Goal: Information Seeking & Learning: Learn about a topic

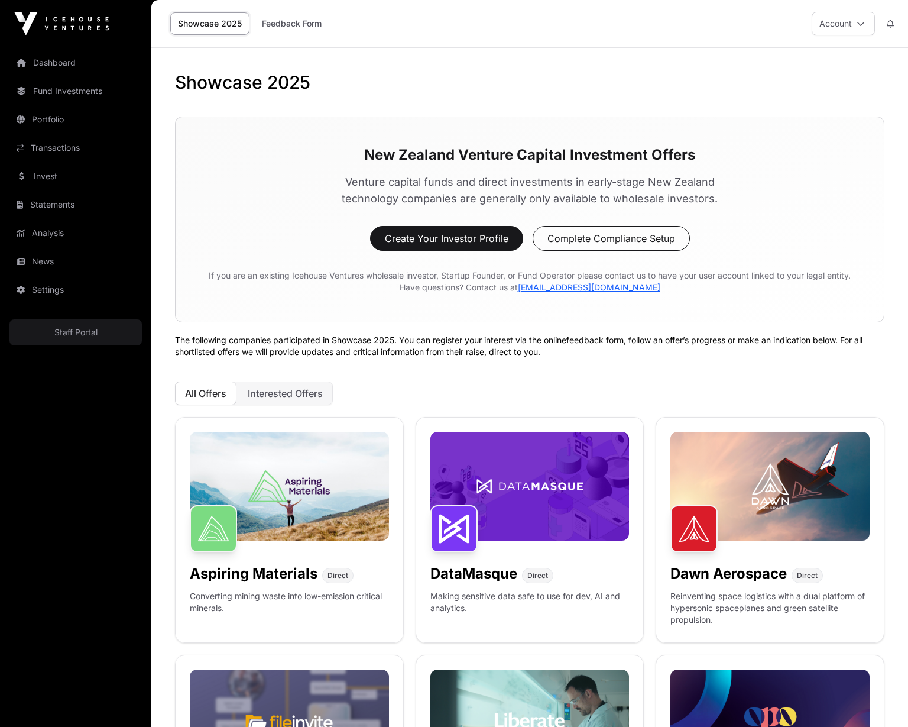
drag, startPoint x: 489, startPoint y: 397, endPoint x: 486, endPoint y: 387, distance: 10.5
click at [489, 396] on div "All Offers Interested Offers" at bounding box center [530, 393] width 710 height 24
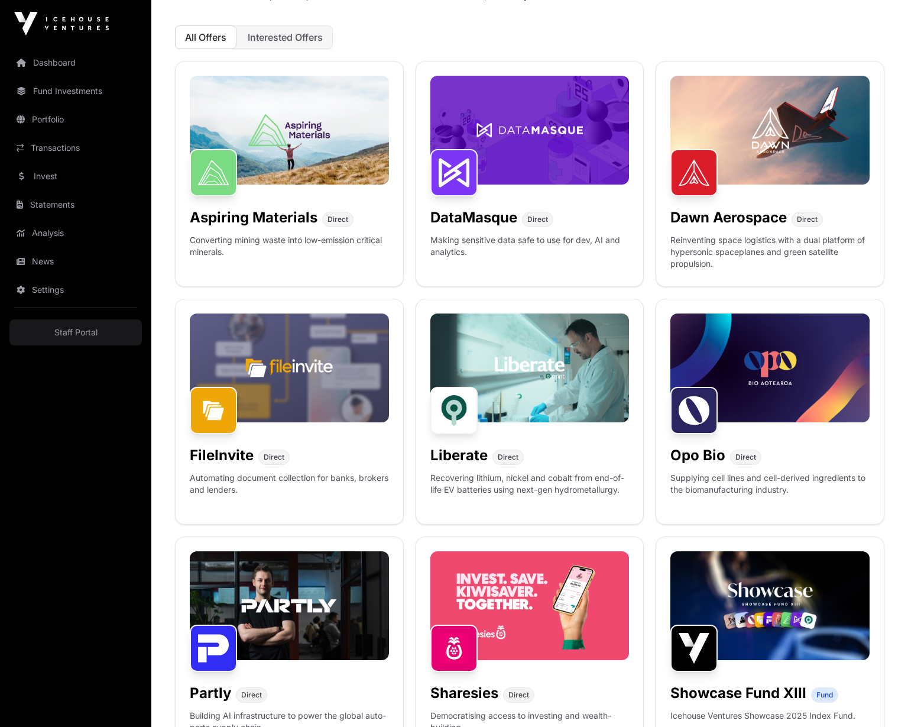
scroll to position [430, 0]
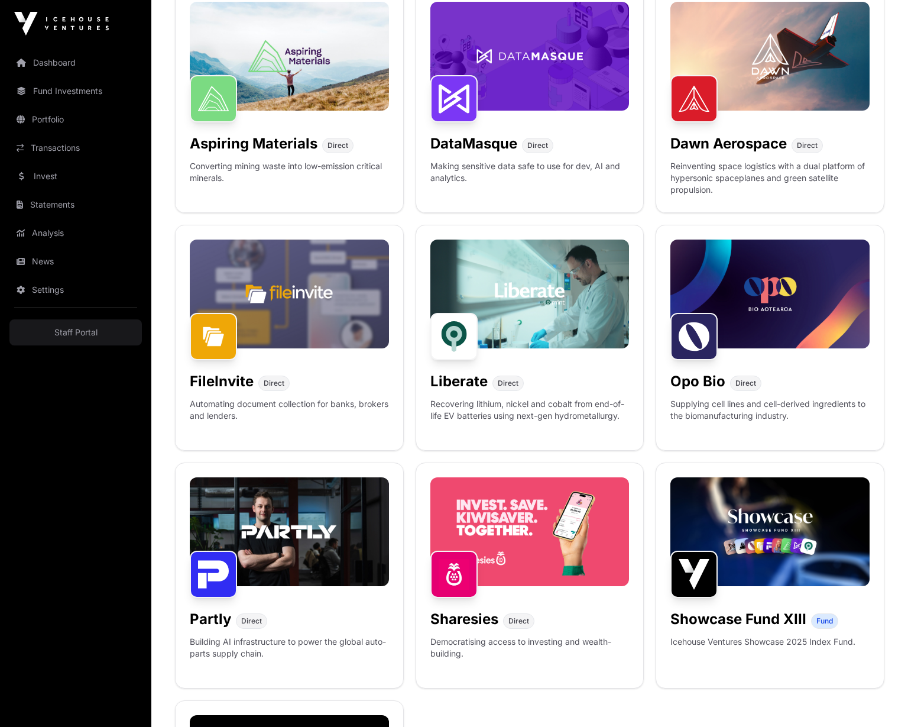
click at [506, 313] on img at bounding box center [529, 293] width 199 height 109
click at [527, 380] on div "Liberate Direct" at bounding box center [529, 379] width 199 height 24
click at [451, 383] on h1 "Liberate" at bounding box center [458, 381] width 57 height 19
click at [525, 302] on img at bounding box center [529, 293] width 199 height 109
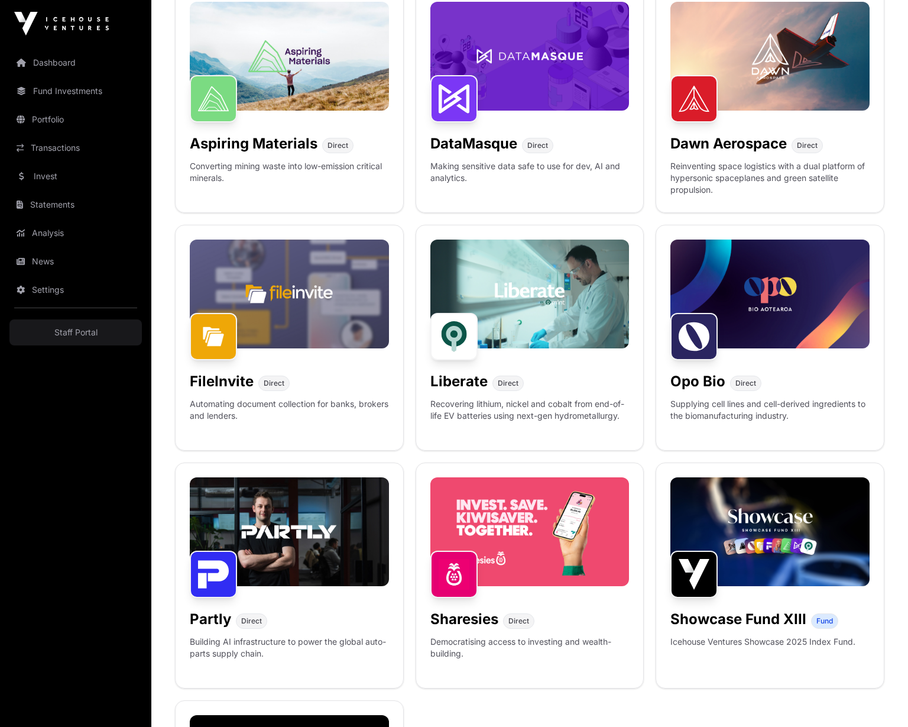
click at [525, 302] on img at bounding box center [529, 293] width 199 height 109
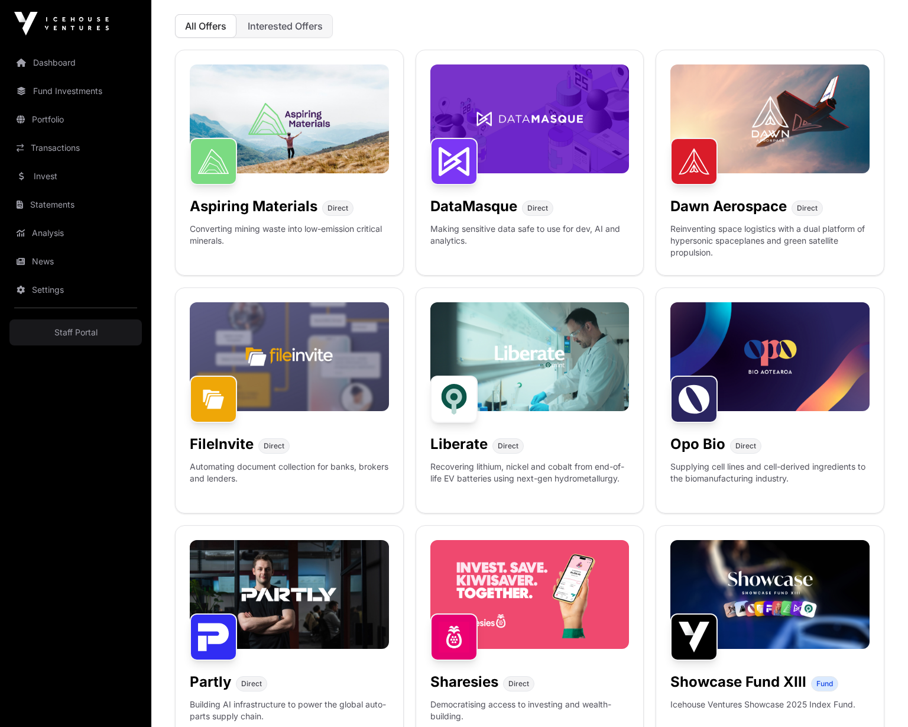
click at [532, 438] on div "Liberate Direct" at bounding box center [529, 442] width 199 height 24
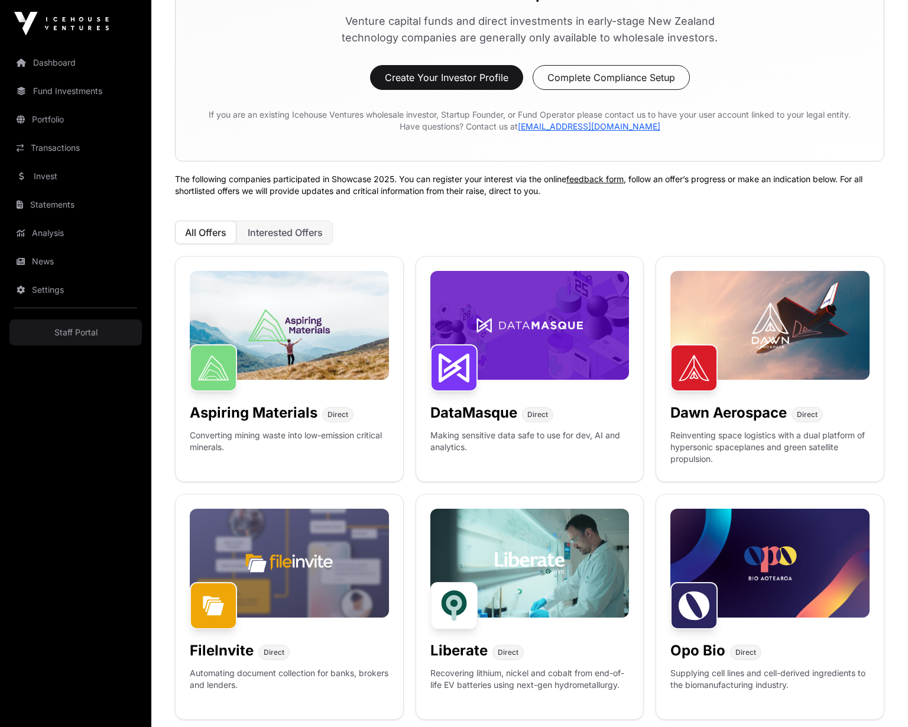
click at [316, 223] on button "Interested Offers" at bounding box center [285, 233] width 95 height 24
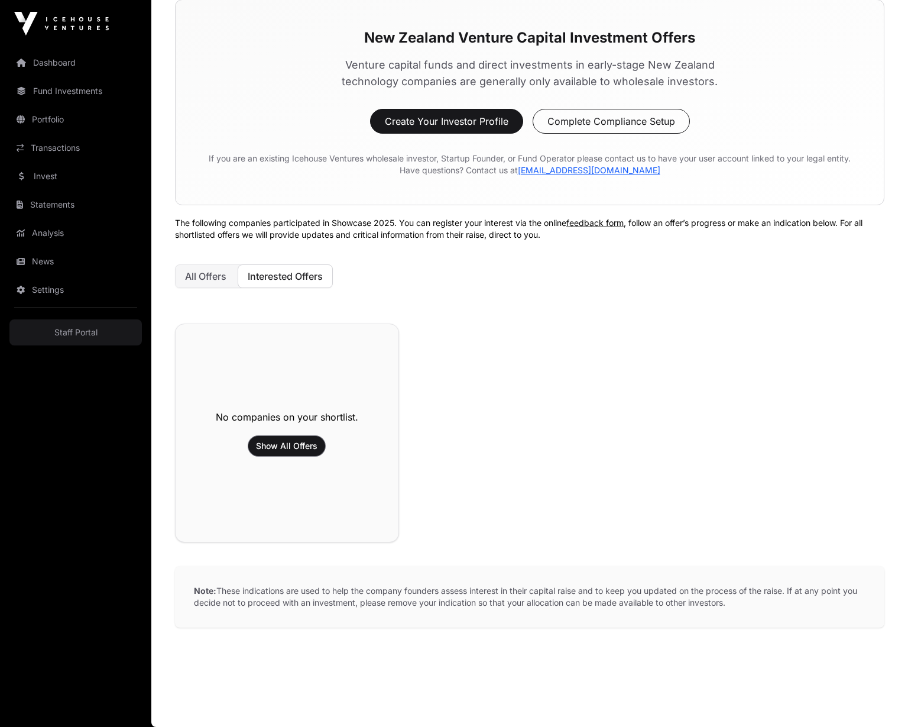
click at [290, 445] on span "Show All Offers" at bounding box center [286, 446] width 61 height 12
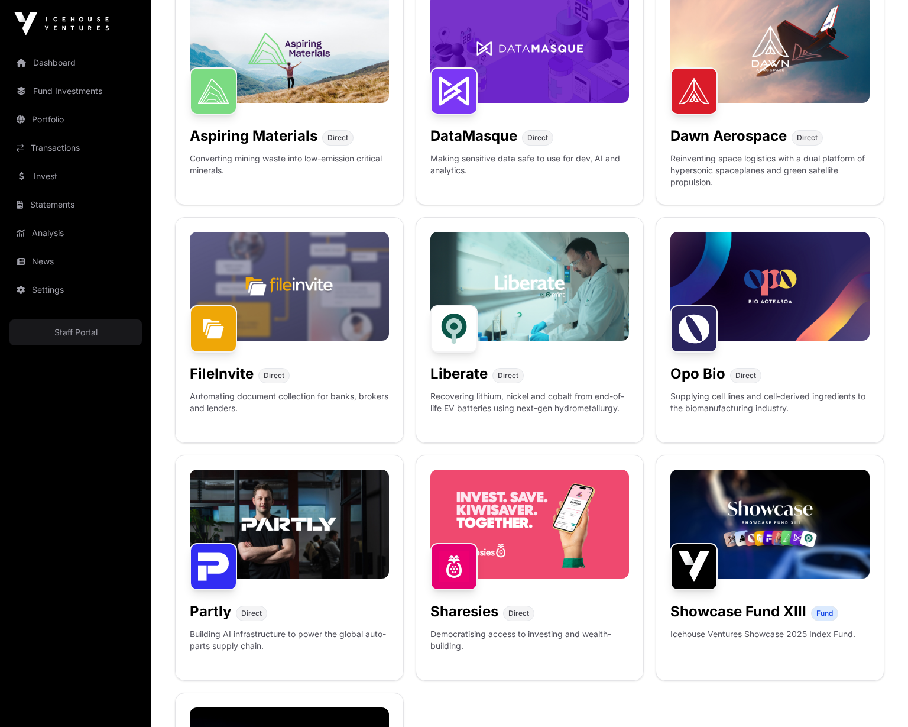
scroll to position [456, 0]
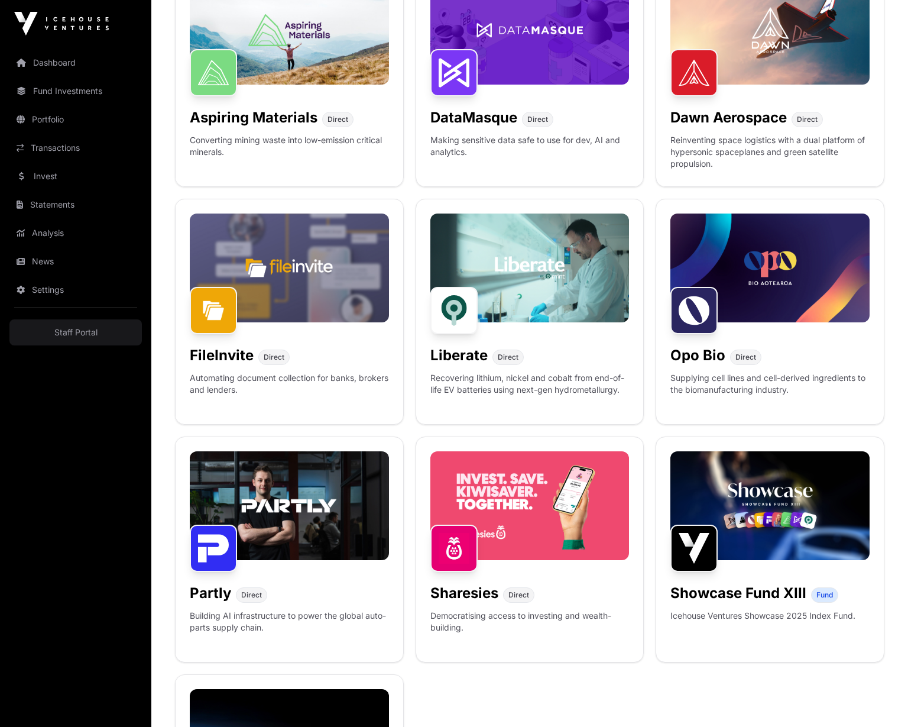
click at [529, 329] on div "Liberate Direct Recovering lithium, nickel and cobalt from end-of-life EV batte…" at bounding box center [530, 312] width 229 height 226
click at [509, 372] on p "Recovering lithium, nickel and cobalt from end-of-life EV batteries using next-…" at bounding box center [529, 391] width 199 height 38
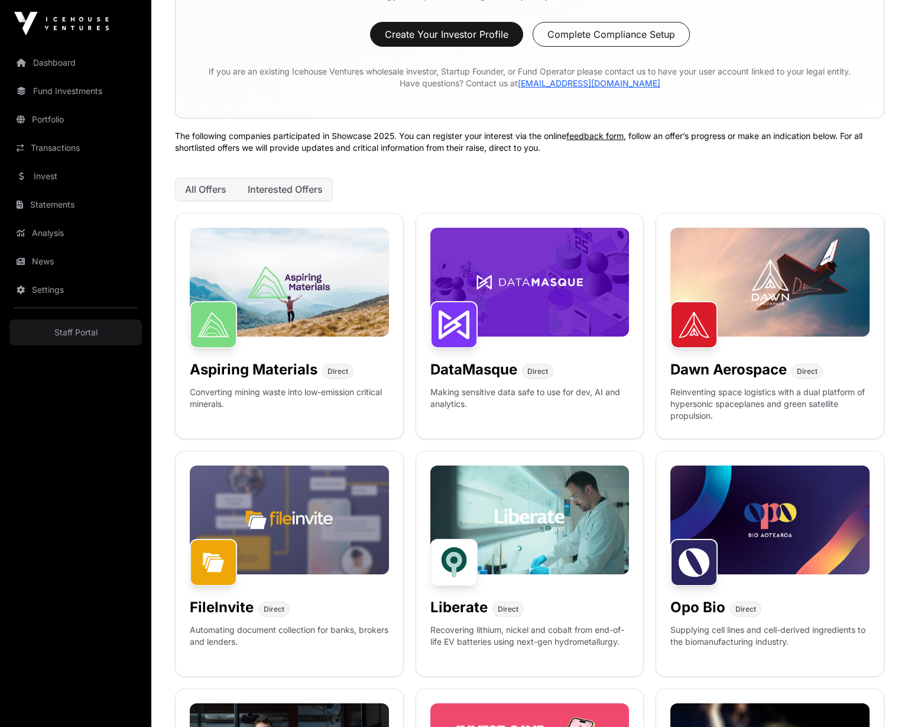
scroll to position [0, 0]
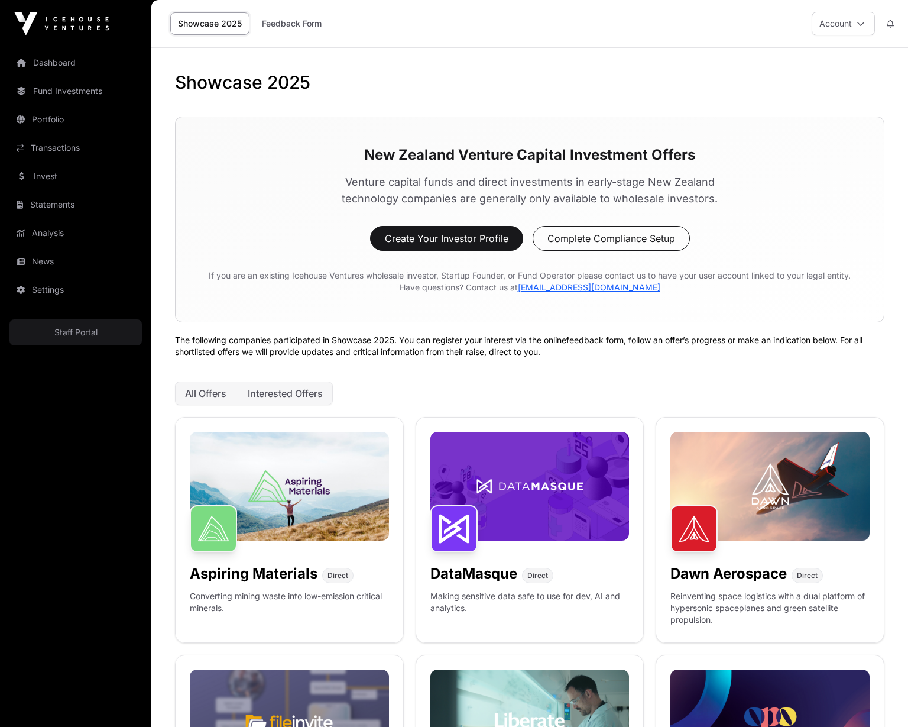
click at [288, 21] on link "Feedback Form" at bounding box center [291, 23] width 75 height 22
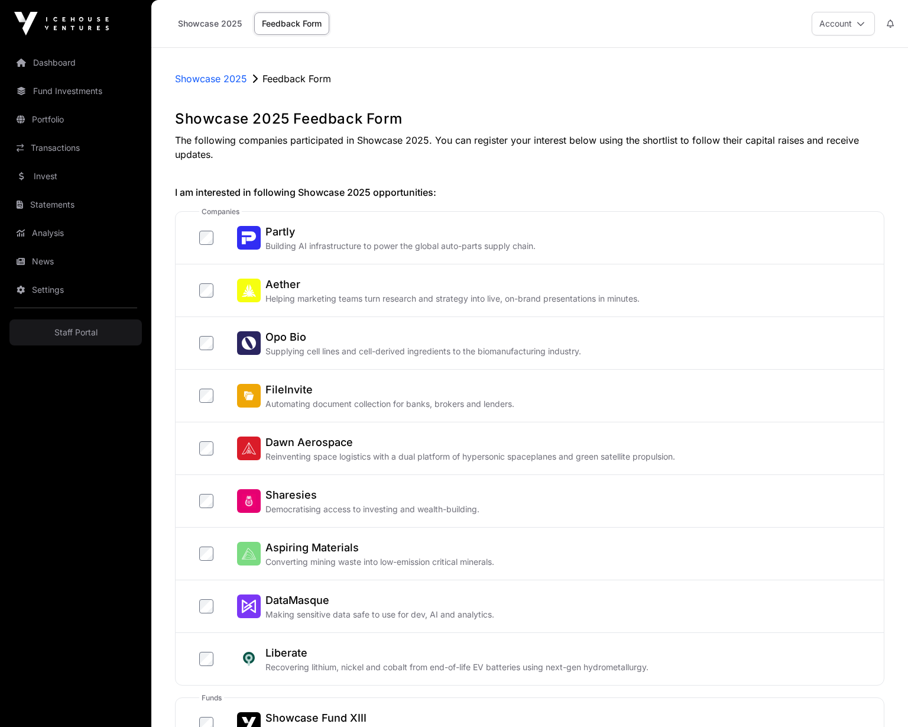
click at [197, 23] on link "Showcase 2025" at bounding box center [209, 23] width 79 height 22
